Goal: Task Accomplishment & Management: Use online tool/utility

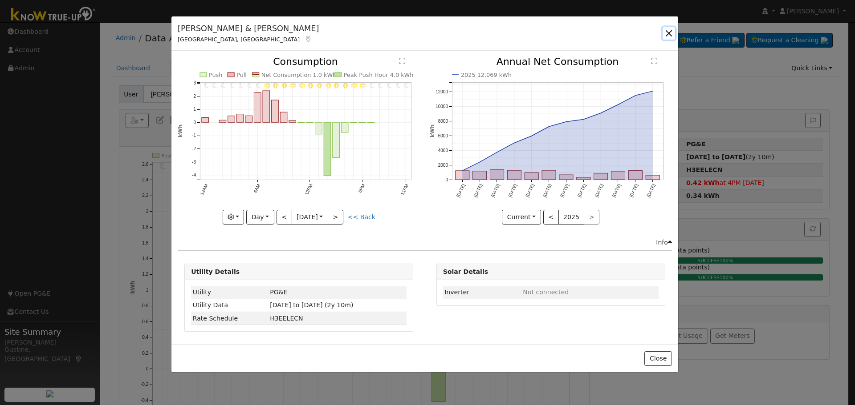
click at [664, 32] on button "button" at bounding box center [668, 33] width 12 height 12
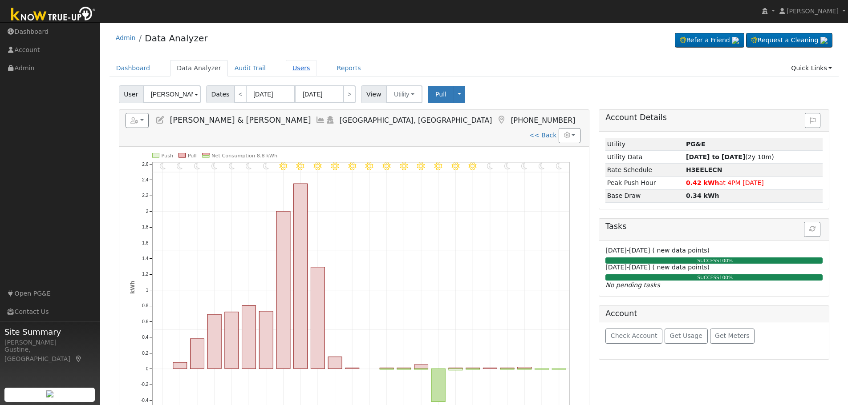
click at [294, 72] on link "Users" at bounding box center [301, 68] width 31 height 16
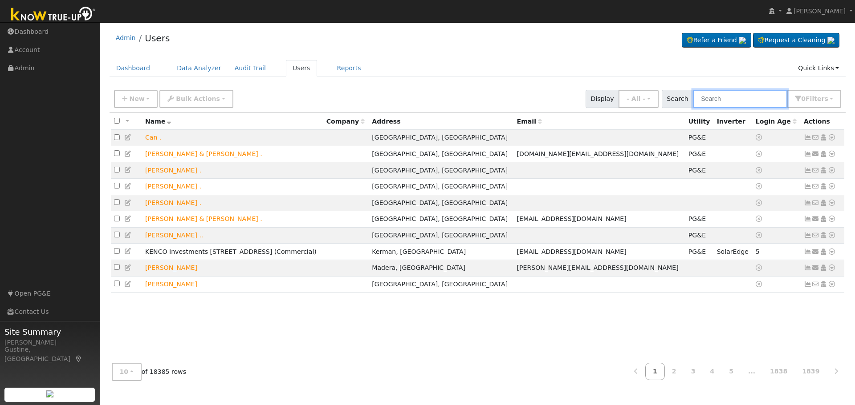
click at [781, 96] on input "text" at bounding box center [740, 99] width 94 height 18
paste input "Ramanpreet Narwal"
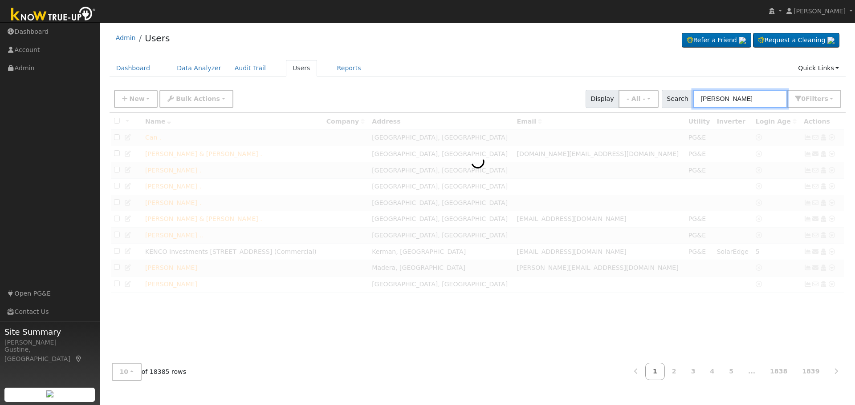
drag, startPoint x: 741, startPoint y: 96, endPoint x: 854, endPoint y: 156, distance: 128.0
click at [854, 156] on div "User Profile First name Last name Email Email Notifications No Emails No Emails…" at bounding box center [477, 213] width 754 height 383
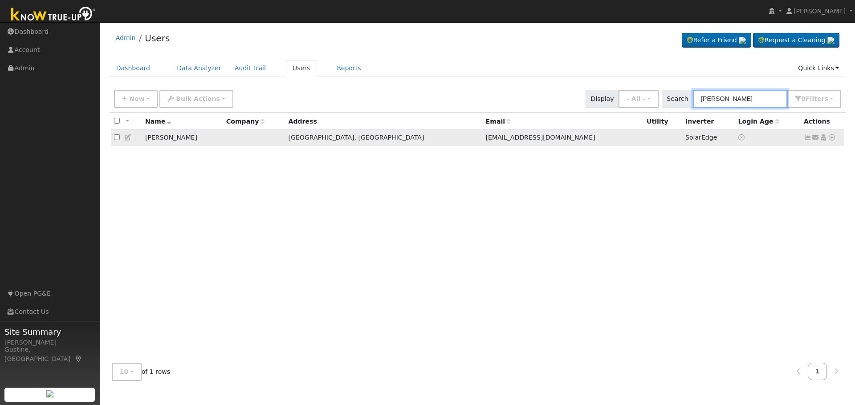
type input "Ramanpreet Narwal"
click at [832, 141] on icon at bounding box center [831, 137] width 8 height 6
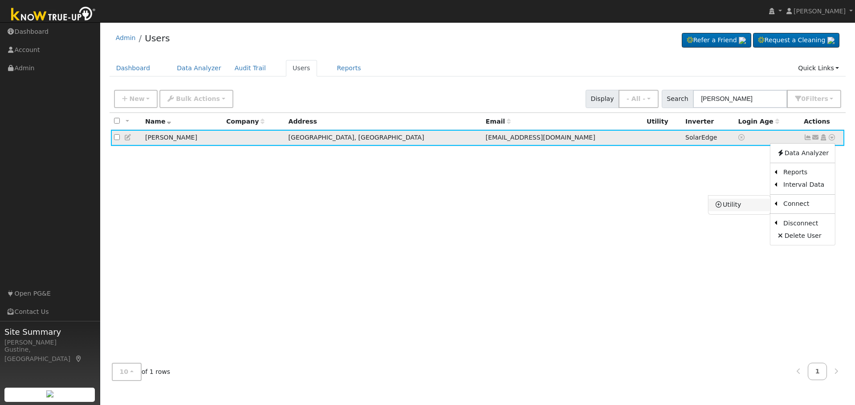
click at [762, 206] on link "Utility" at bounding box center [739, 205] width 62 height 12
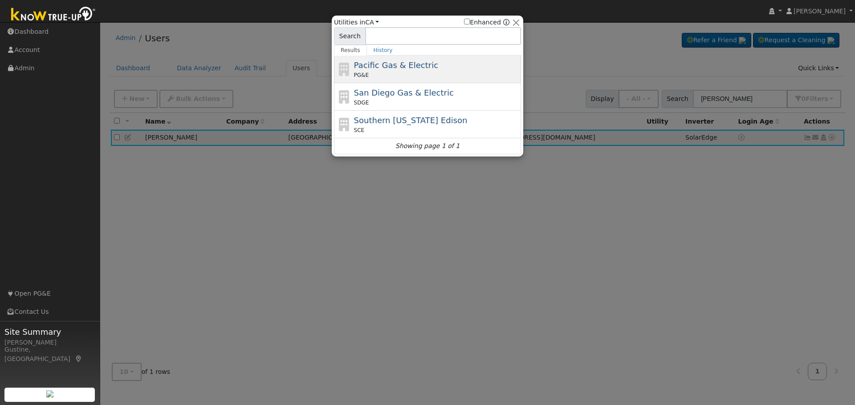
click at [461, 65] on div "Pacific Gas & Electric PG&E" at bounding box center [436, 69] width 165 height 20
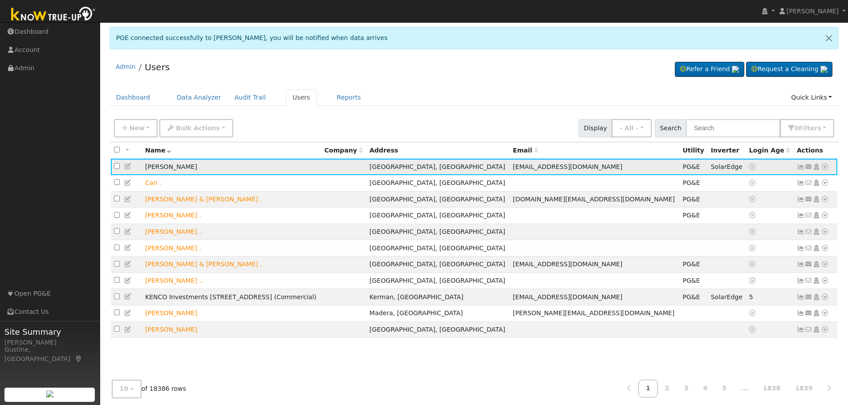
click at [803, 168] on icon at bounding box center [801, 167] width 8 height 6
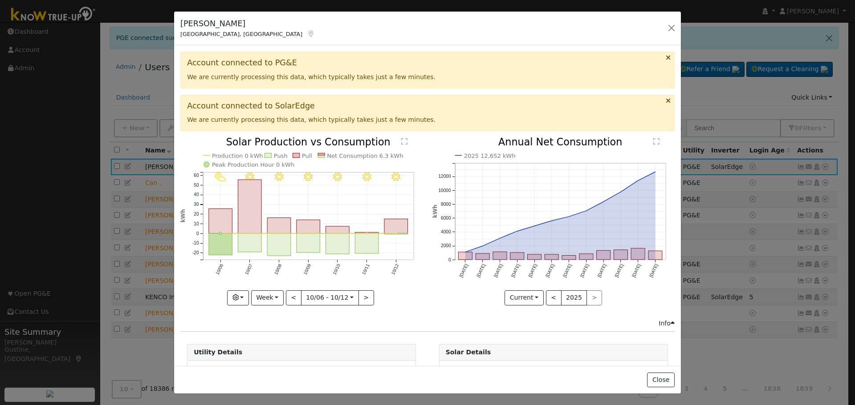
click at [648, 298] on icon "2025 12,652 kWh Oct '24 Nov '24 Dec '24 Jan '25 Feb '25 Mar '25 Apr '25 May '25…" at bounding box center [553, 219] width 242 height 162
click at [358, 227] on icon "10/12 - Clear 10/11 - Clear 10/10 - Clear 10/09 - Clear 10/08 - Clear 10/07 - C…" at bounding box center [301, 221] width 242 height 167
click at [365, 242] on rect "onclick=""" at bounding box center [367, 244] width 24 height 20
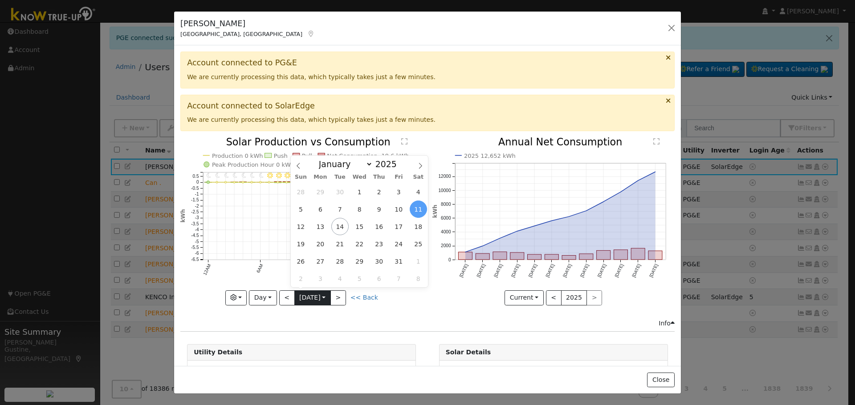
click at [295, 300] on input "2025-10-11" at bounding box center [313, 298] width 36 height 14
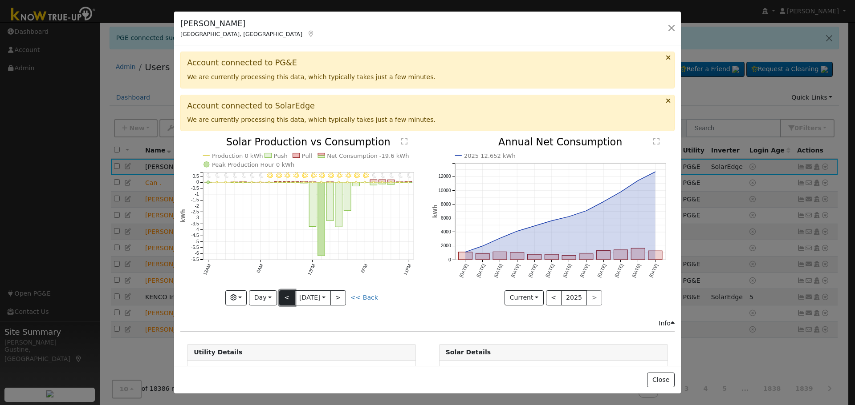
click at [289, 300] on button "<" at bounding box center [287, 298] width 16 height 15
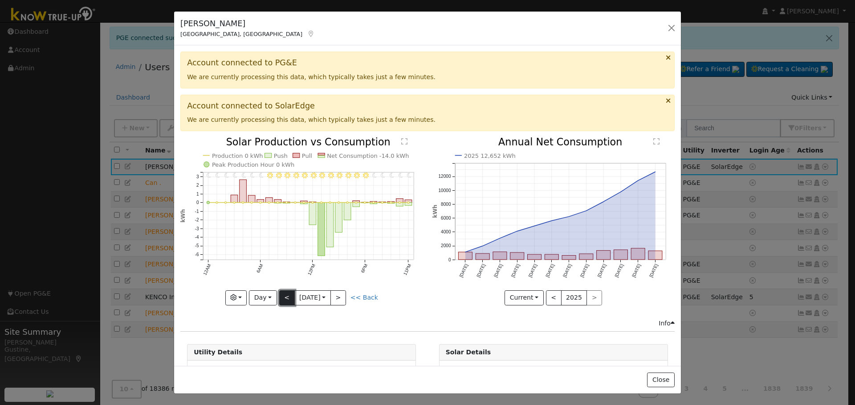
click at [289, 300] on button "<" at bounding box center [287, 298] width 16 height 15
type input "2025-10-09"
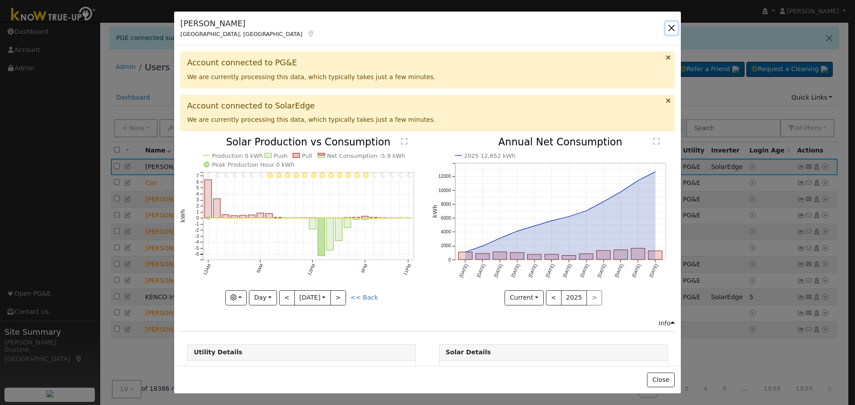
click at [671, 30] on button "button" at bounding box center [671, 28] width 12 height 12
